Goal: Information Seeking & Learning: Learn about a topic

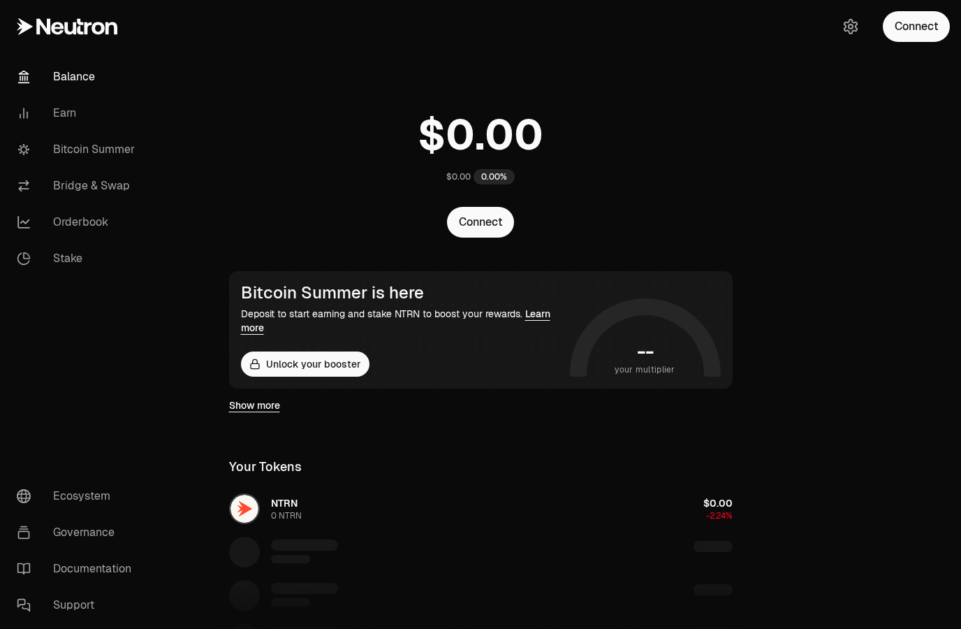
click at [74, 152] on link "Bitcoin Summer" at bounding box center [78, 149] width 145 height 36
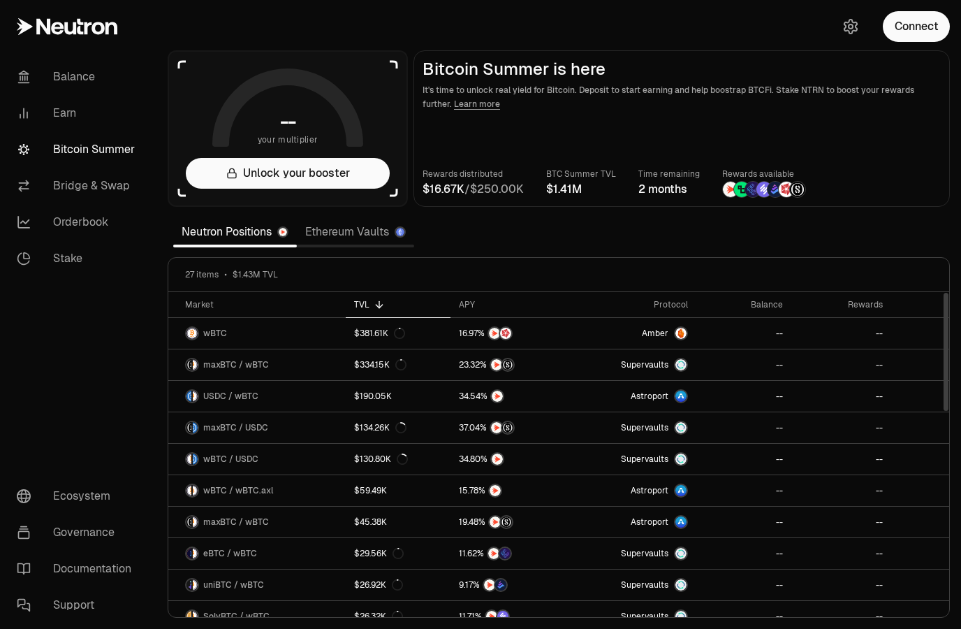
click at [471, 305] on div "APY" at bounding box center [511, 304] width 105 height 11
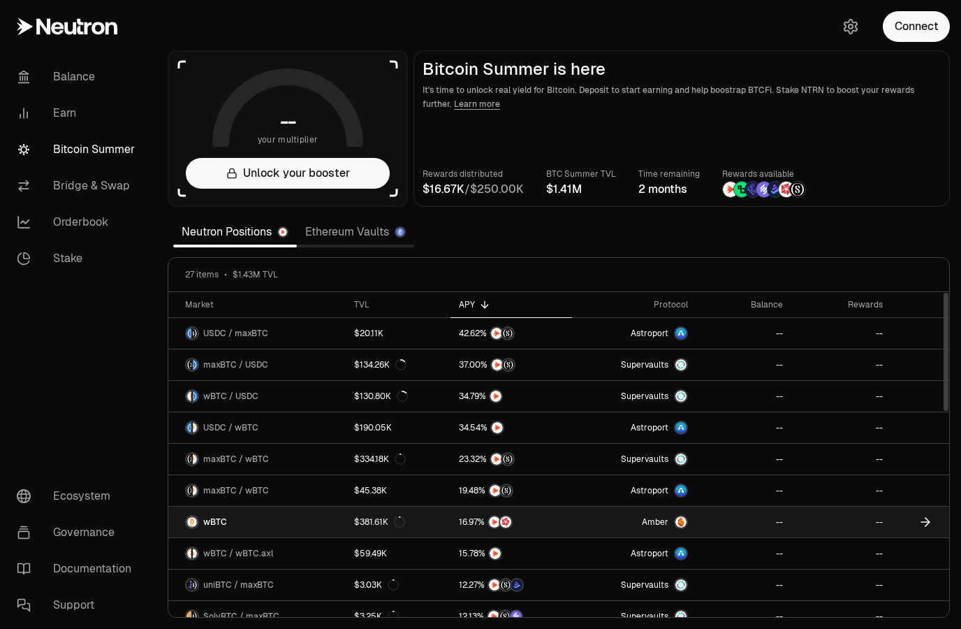
click at [219, 511] on link "wBTC" at bounding box center [256, 521] width 177 height 31
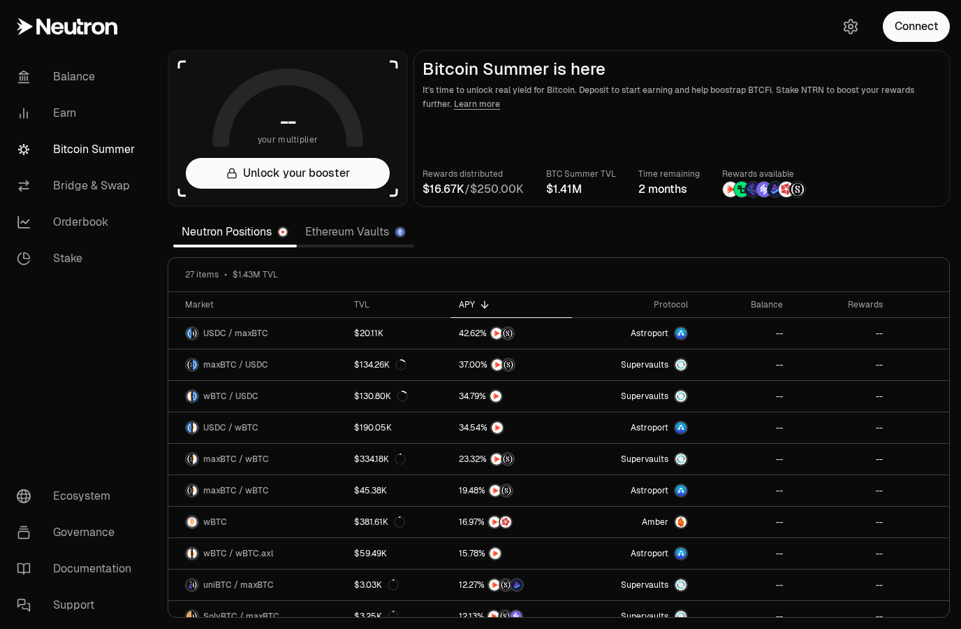
click at [336, 221] on link "Ethereum Vaults" at bounding box center [355, 232] width 117 height 28
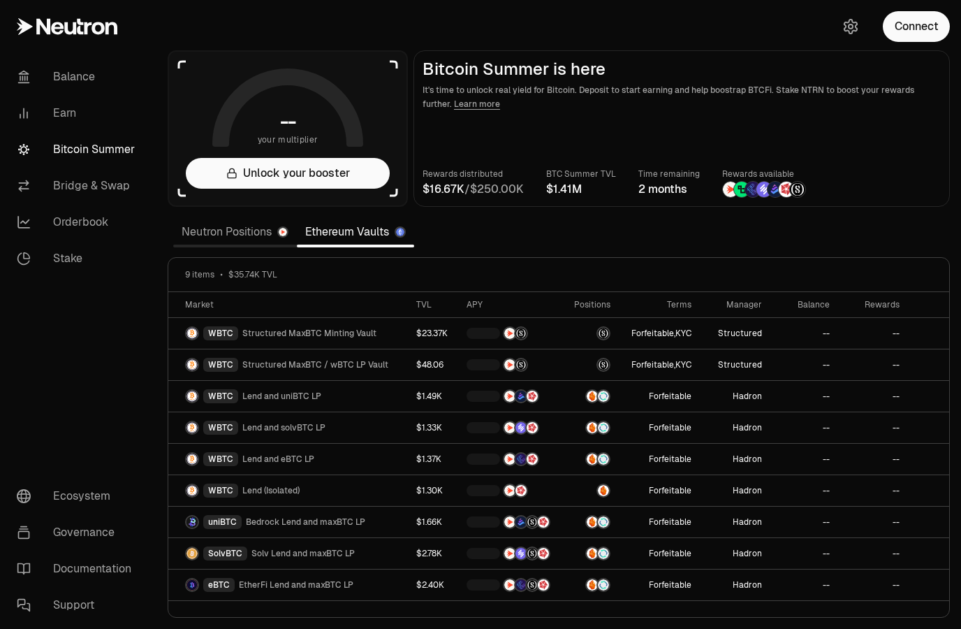
click at [330, 235] on link "Ethereum Vaults" at bounding box center [355, 232] width 117 height 28
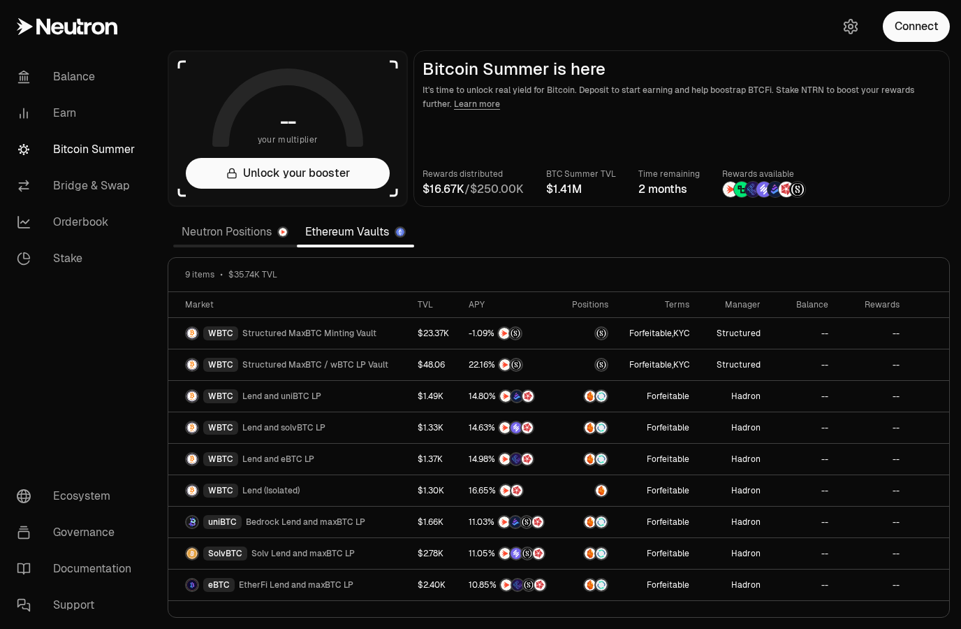
click at [483, 302] on div "APY" at bounding box center [511, 304] width 84 height 11
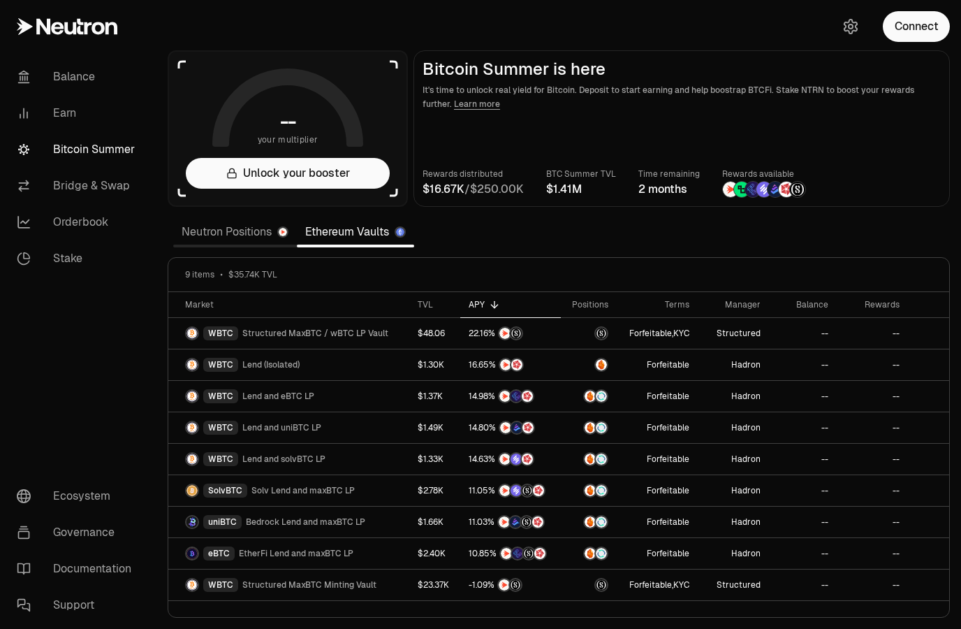
click at [221, 235] on link "Neutron Positions" at bounding box center [235, 232] width 124 height 28
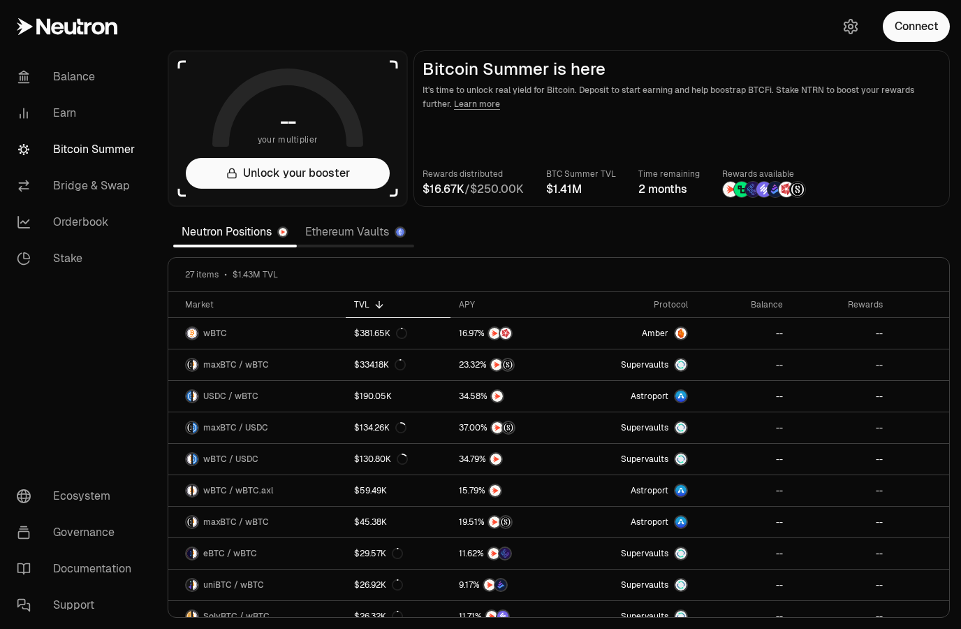
click at [119, 371] on nav "Balance Earn Bitcoin Summer Bridge & Swap Orderbook Stake Ecosystem Governance …" at bounding box center [78, 341] width 156 height 576
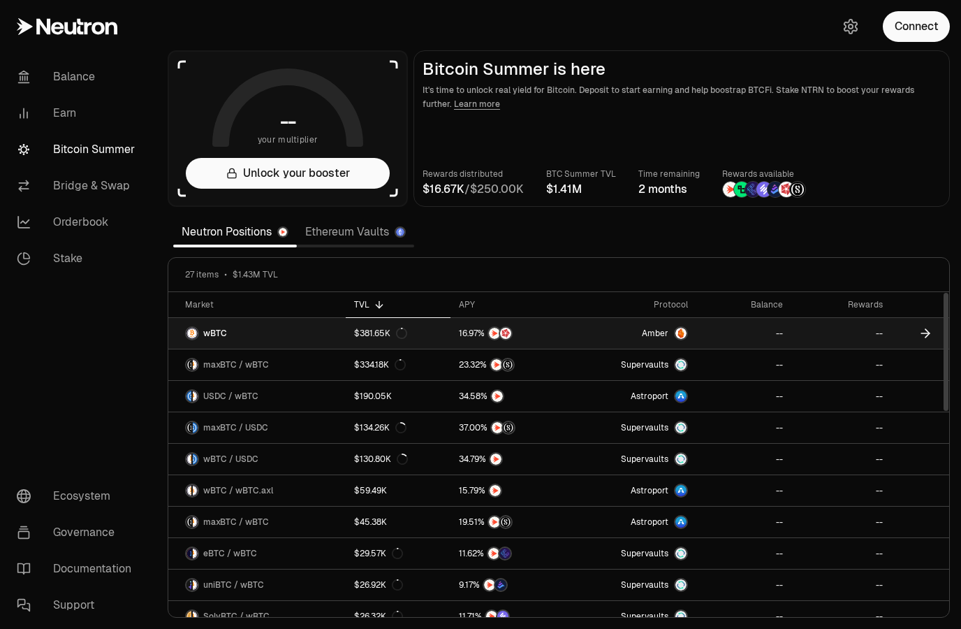
click at [215, 332] on span "wBTC" at bounding box center [215, 333] width 24 height 11
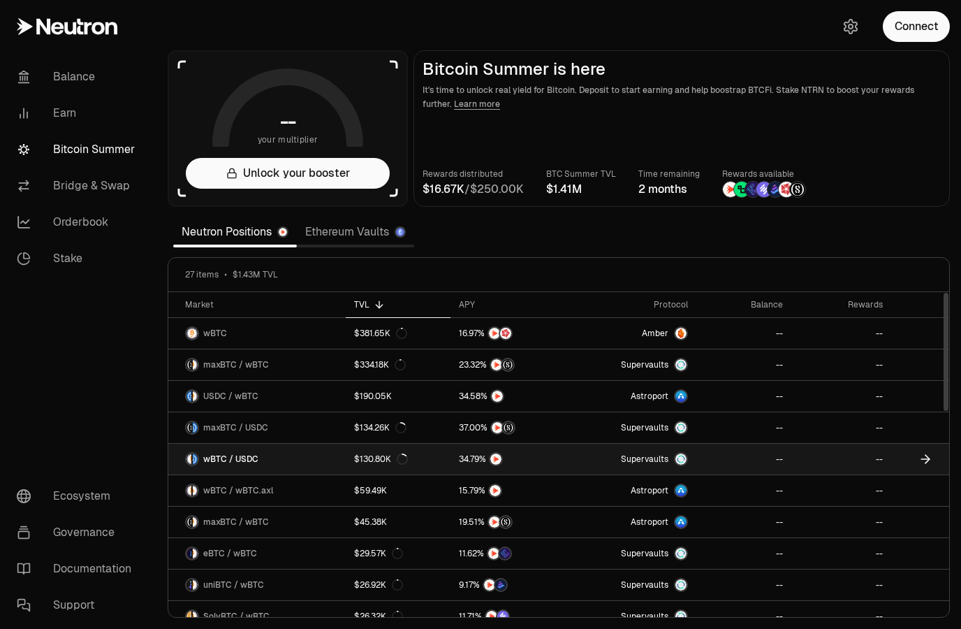
click at [224, 453] on span "wBTC / USDC" at bounding box center [230, 458] width 55 height 11
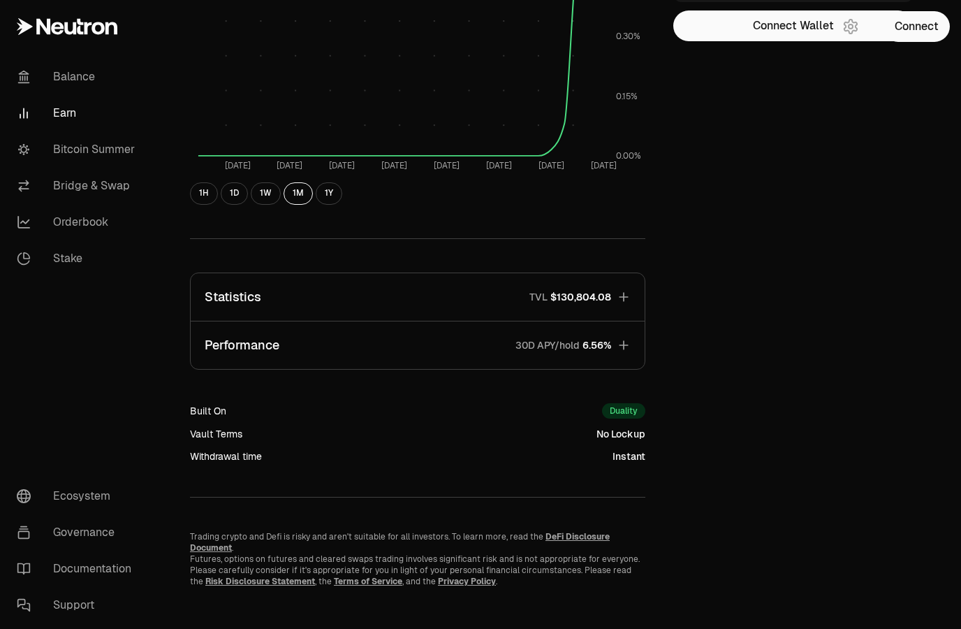
scroll to position [279, 0]
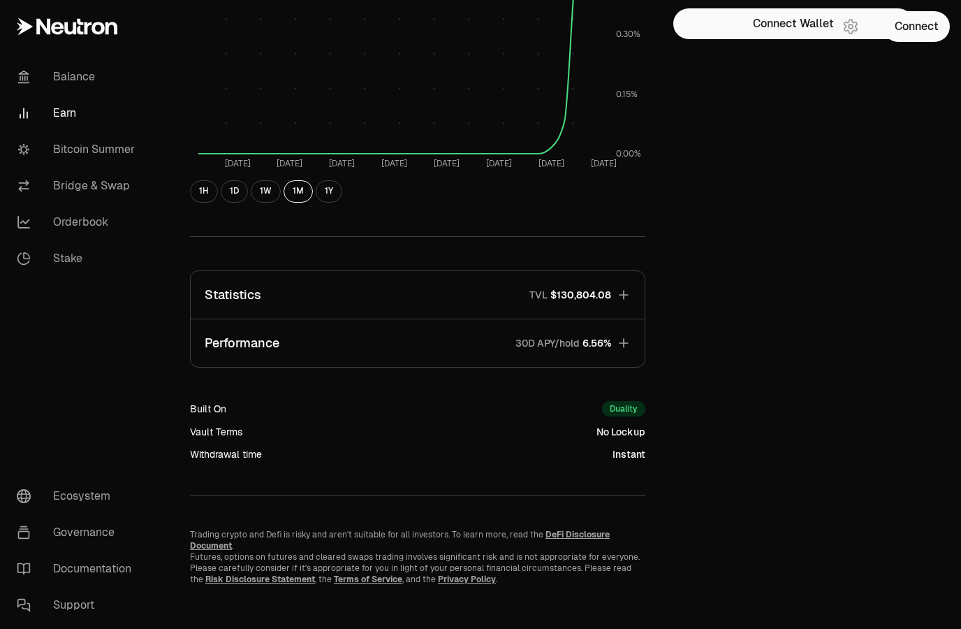
click at [247, 336] on p "Performance" at bounding box center [242, 343] width 75 height 20
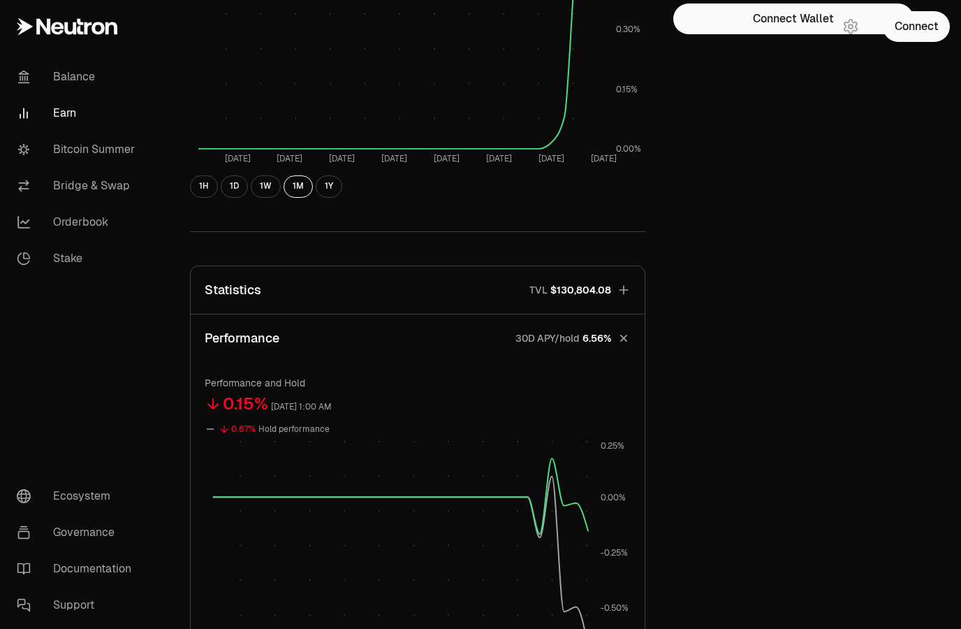
scroll to position [285, 0]
click at [240, 284] on p "Statistics" at bounding box center [233, 289] width 57 height 20
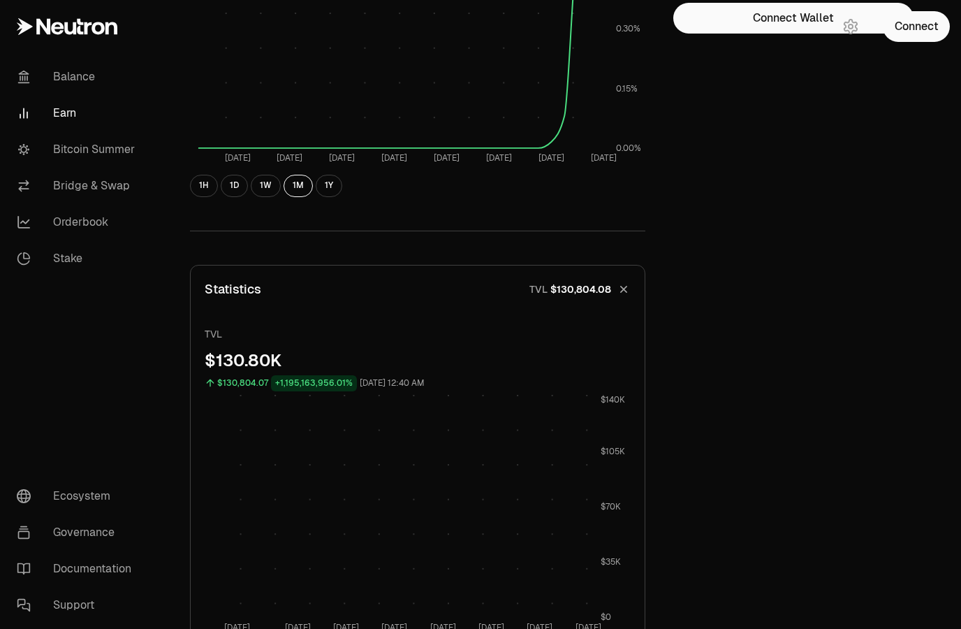
click at [230, 286] on p "Statistics" at bounding box center [233, 289] width 57 height 20
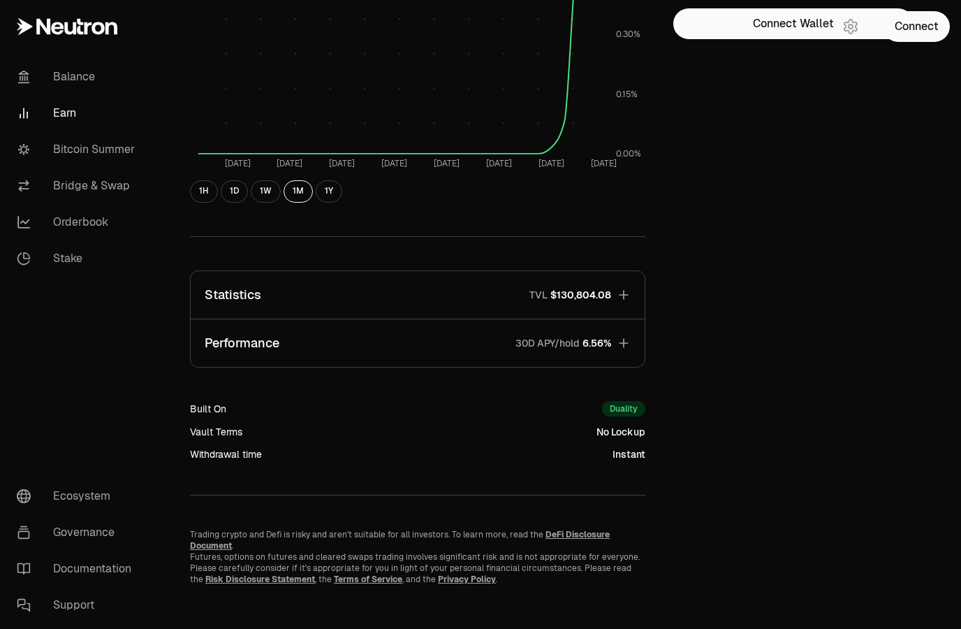
click at [627, 344] on icon "button" at bounding box center [624, 343] width 14 height 14
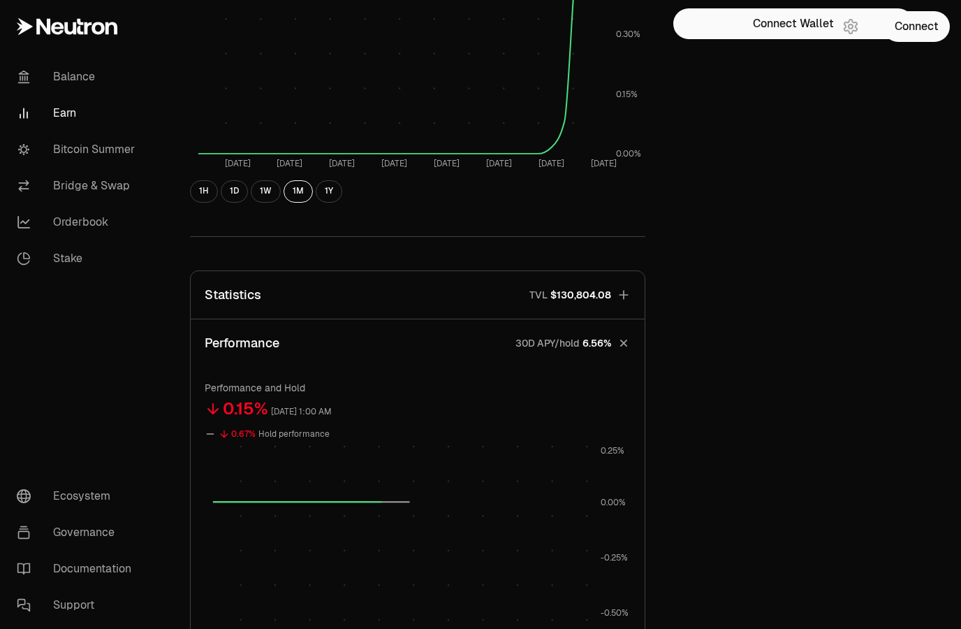
click at [622, 343] on icon "button" at bounding box center [624, 343] width 20 height 20
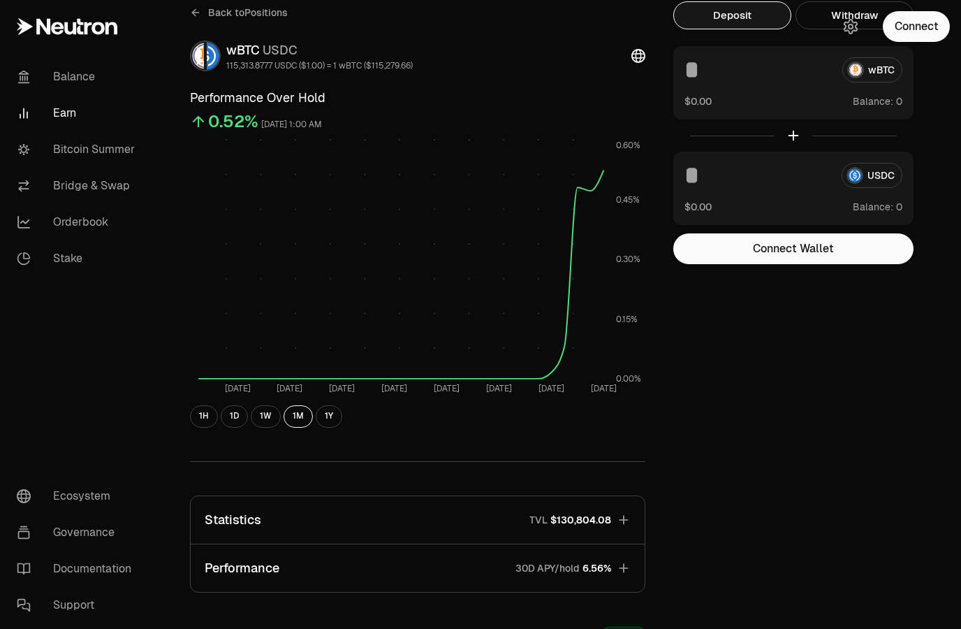
scroll to position [0, 0]
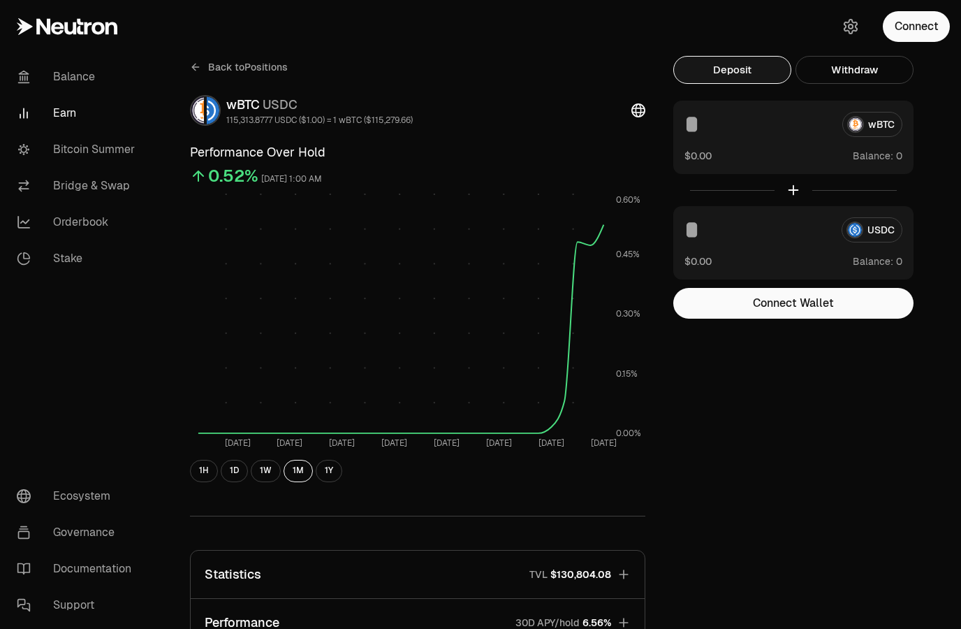
click at [77, 150] on link "Bitcoin Summer" at bounding box center [78, 149] width 145 height 36
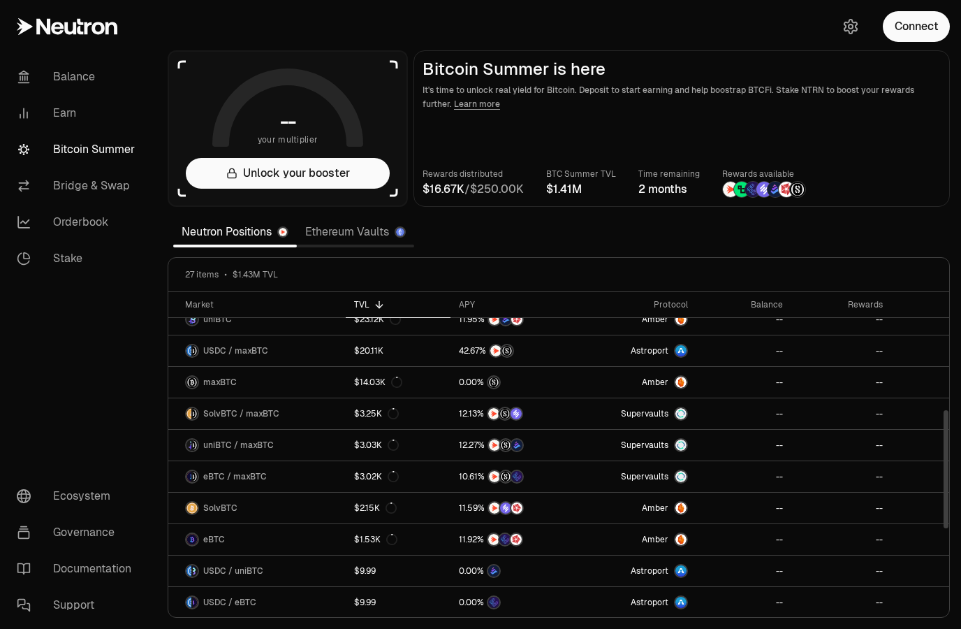
scroll to position [337, 0]
